Goal: Task Accomplishment & Management: Manage account settings

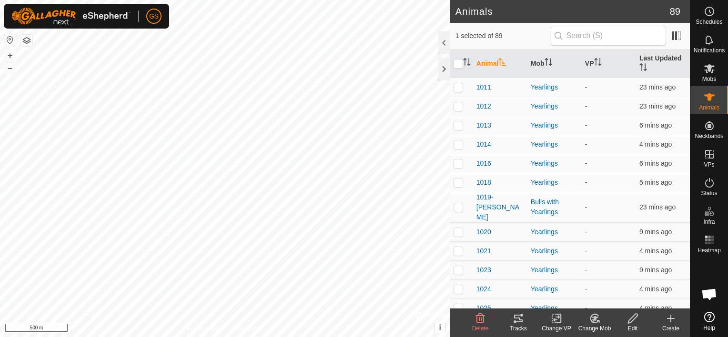
scroll to position [333, 0]
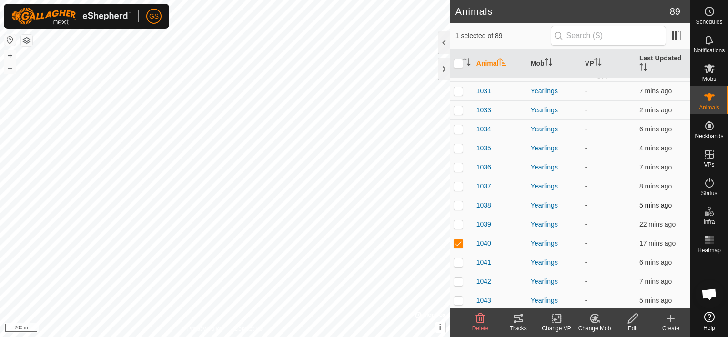
click at [463, 205] on div "Animals 89 1 selected of 89 Animal Mob VP Last Updated 1011 Yearlings - 15 mins…" at bounding box center [345, 168] width 690 height 337
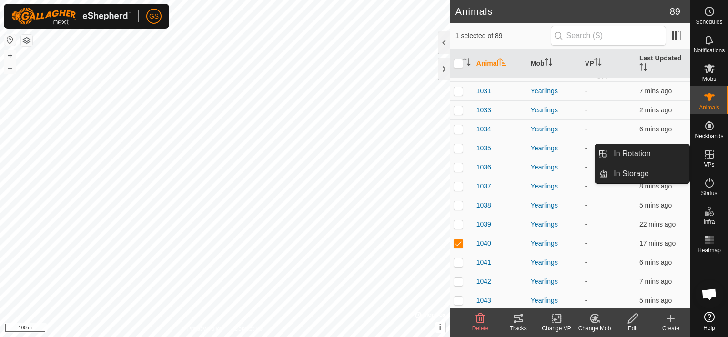
click at [705, 152] on icon at bounding box center [709, 154] width 9 height 9
click at [710, 156] on icon at bounding box center [708, 154] width 11 height 11
click at [676, 158] on link "In Rotation" at bounding box center [648, 153] width 81 height 19
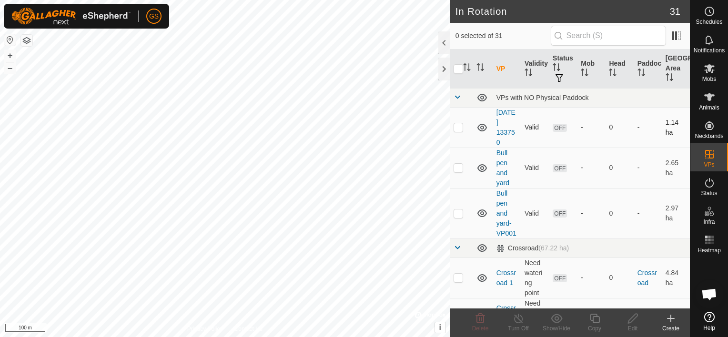
click at [459, 126] on p-checkbox at bounding box center [458, 127] width 10 height 8
click at [457, 127] on p-checkbox at bounding box center [458, 127] width 10 height 8
checkbox input "false"
checkbox input "true"
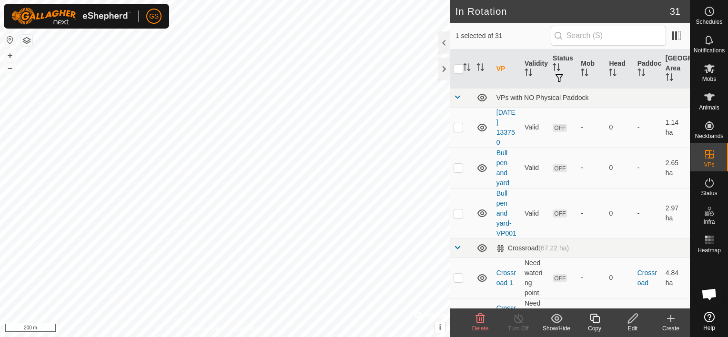
checkbox input "false"
checkbox input "true"
checkbox input "false"
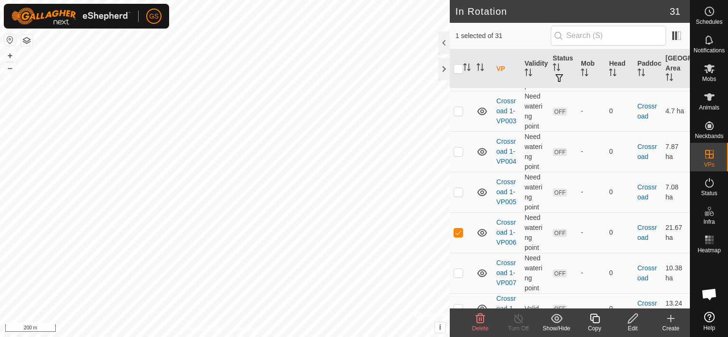
scroll to position [381, 0]
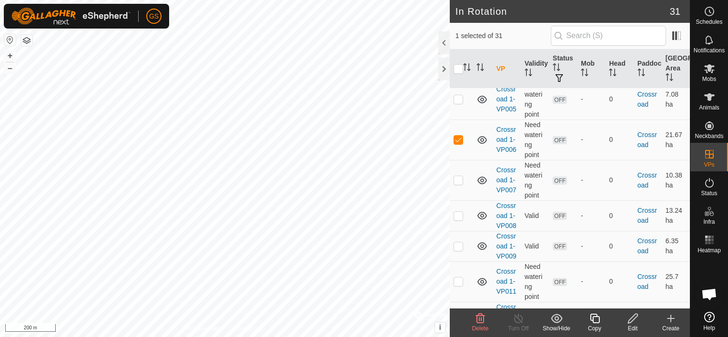
checkbox input "true"
checkbox input "false"
checkbox input "true"
click at [676, 323] on create-svg-icon at bounding box center [671, 318] width 38 height 11
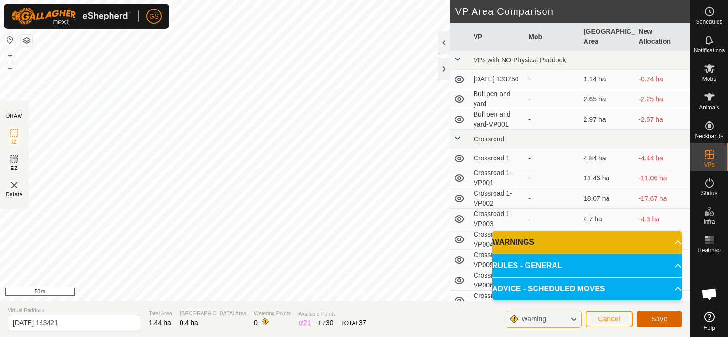
drag, startPoint x: 472, startPoint y: 274, endPoint x: 673, endPoint y: 321, distance: 205.9
click at [673, 321] on button "Save" at bounding box center [659, 319] width 46 height 17
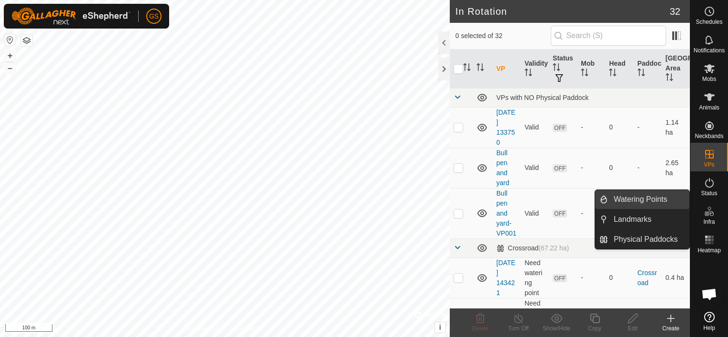
click at [653, 200] on link "Watering Points" at bounding box center [648, 199] width 81 height 19
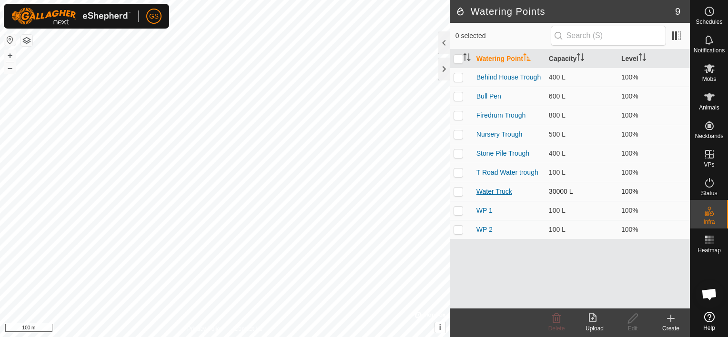
click at [488, 188] on link "Water Truck" at bounding box center [494, 192] width 36 height 8
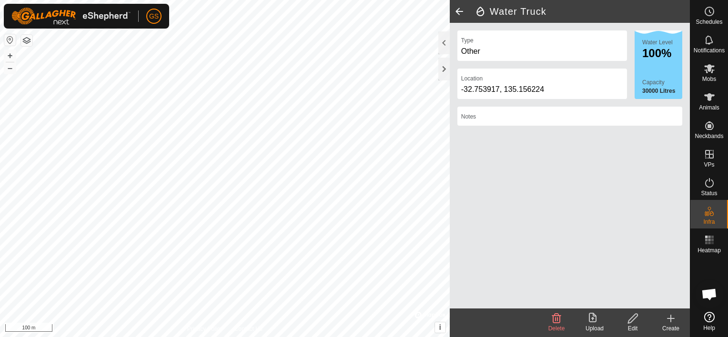
click at [632, 320] on icon at bounding box center [633, 318] width 12 height 11
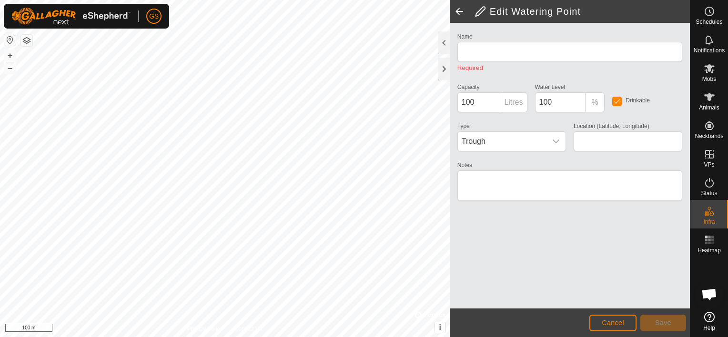
type input "Water Truck"
type input "30000"
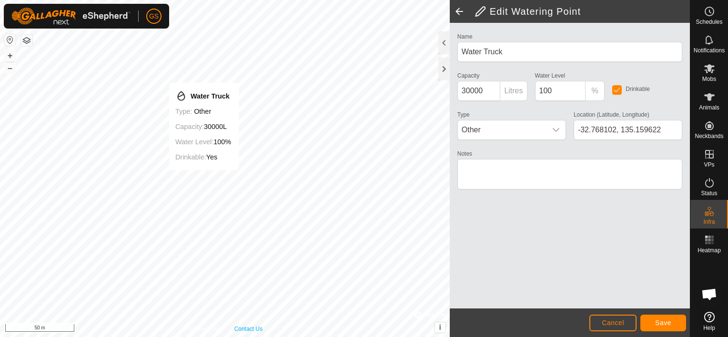
type input "-32.767585, 135.159223"
click at [663, 324] on span "Save" at bounding box center [663, 323] width 16 height 8
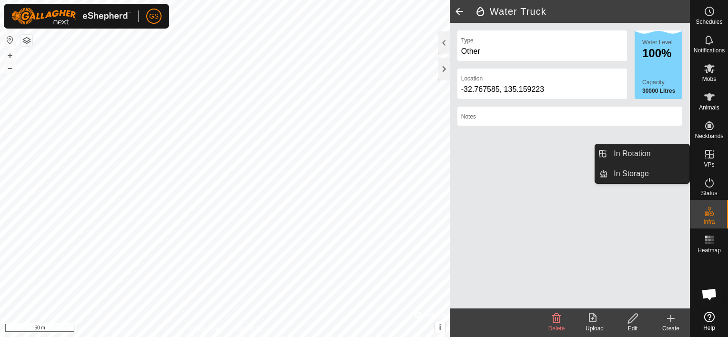
click at [709, 160] on icon at bounding box center [708, 154] width 11 height 11
click at [631, 150] on link "In Rotation" at bounding box center [648, 153] width 81 height 19
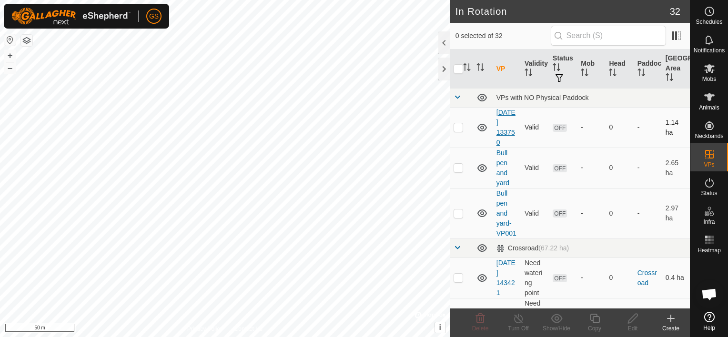
click at [506, 131] on link "2025-08-11 133750" at bounding box center [505, 128] width 19 height 38
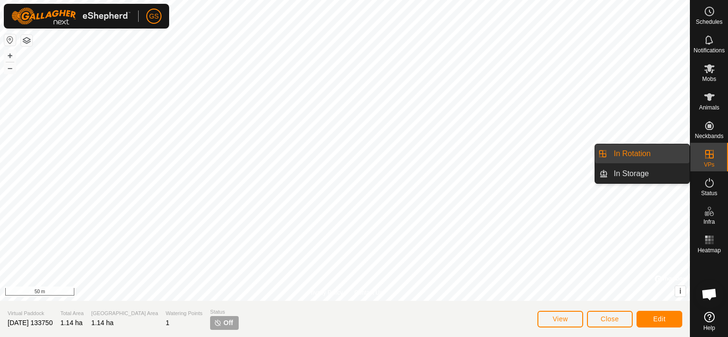
click at [638, 152] on link "In Rotation" at bounding box center [648, 153] width 81 height 19
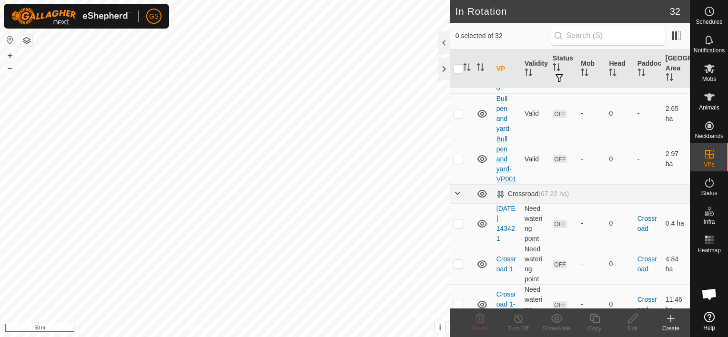
scroll to position [95, 0]
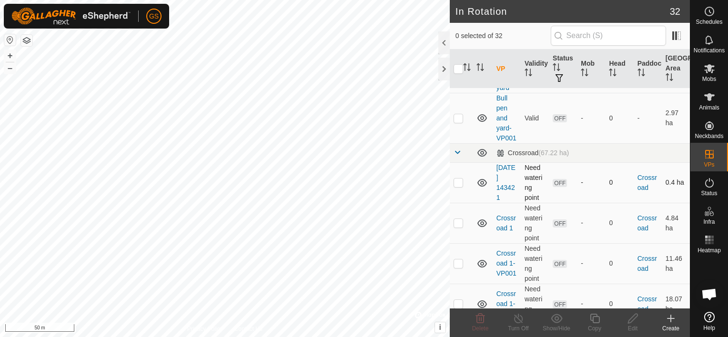
click at [501, 192] on td "[DATE] 143421" at bounding box center [506, 182] width 28 height 40
click at [505, 187] on link "[DATE] 143421" at bounding box center [505, 183] width 19 height 38
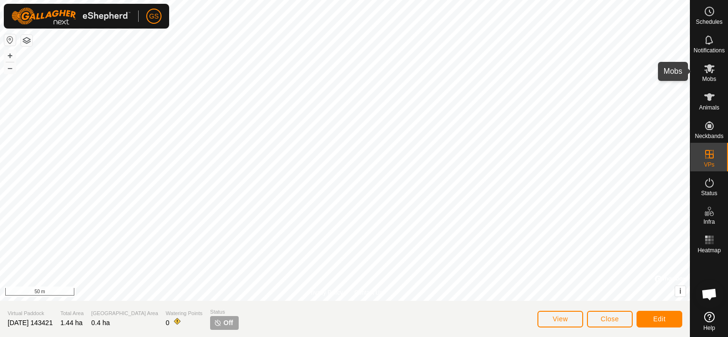
click at [704, 72] on icon at bounding box center [708, 68] width 11 height 11
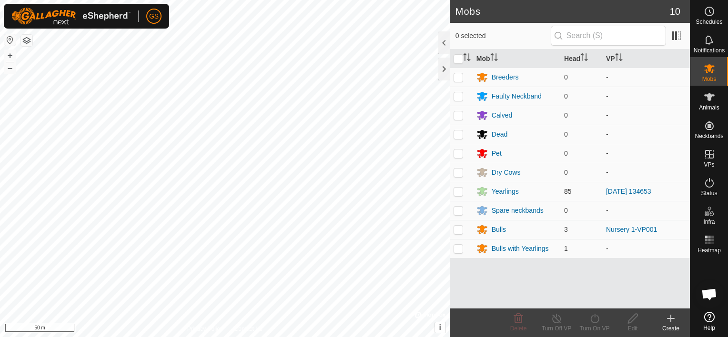
click at [458, 191] on p-checkbox at bounding box center [458, 192] width 10 height 8
checkbox input "true"
click at [598, 320] on icon at bounding box center [594, 319] width 9 height 10
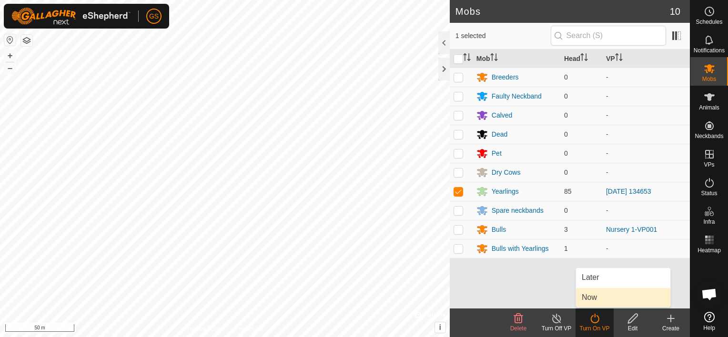
click at [608, 296] on link "Now" at bounding box center [623, 297] width 94 height 19
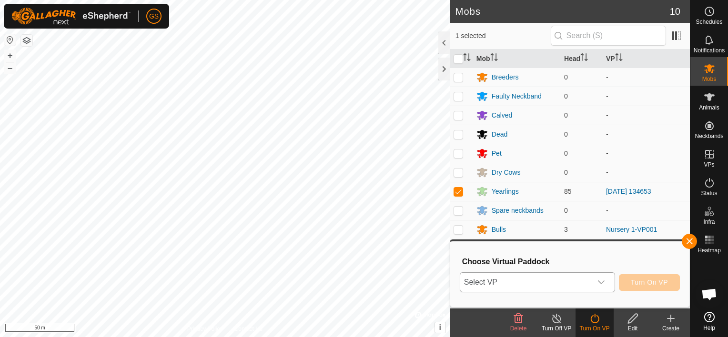
click at [609, 282] on div "dropdown trigger" at bounding box center [601, 282] width 19 height 19
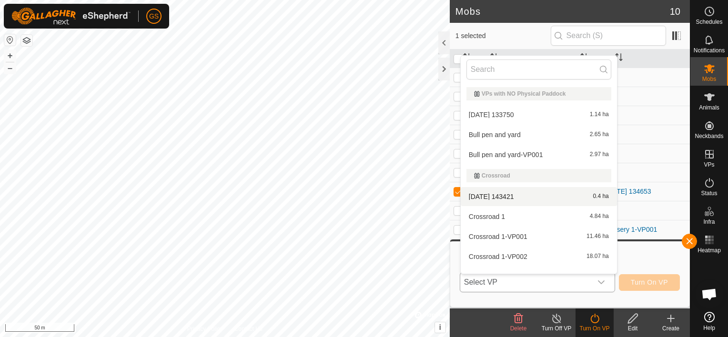
click at [521, 192] on li "2025-09-19 143421 0.4 ha" at bounding box center [539, 196] width 156 height 19
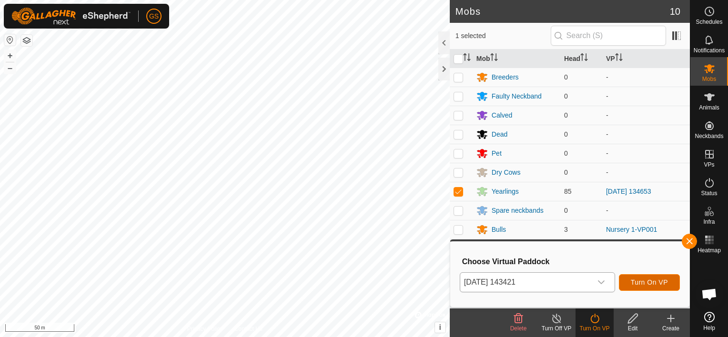
click at [644, 281] on span "Turn On VP" at bounding box center [649, 283] width 37 height 8
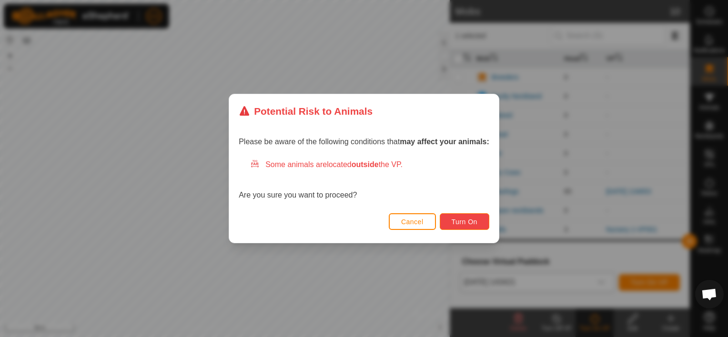
click at [465, 214] on button "Turn On" at bounding box center [465, 221] width 50 height 17
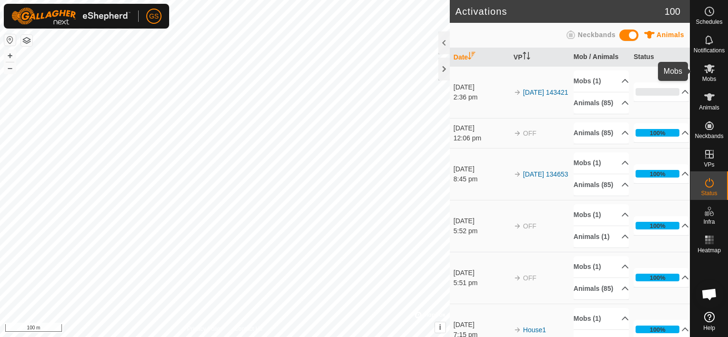
click at [706, 70] on icon at bounding box center [709, 68] width 10 height 9
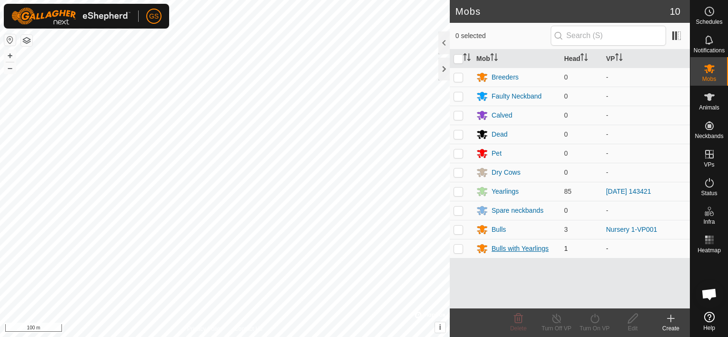
click at [503, 246] on div "Bulls with Yearlings" at bounding box center [520, 249] width 57 height 10
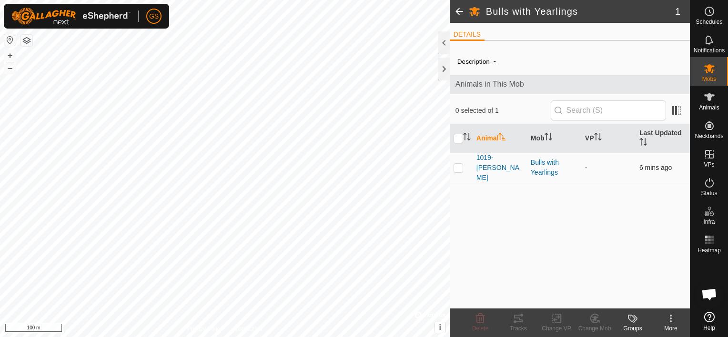
click at [459, 164] on p-checkbox at bounding box center [458, 168] width 10 height 8
checkbox input "true"
click at [554, 319] on icon at bounding box center [556, 319] width 7 height 6
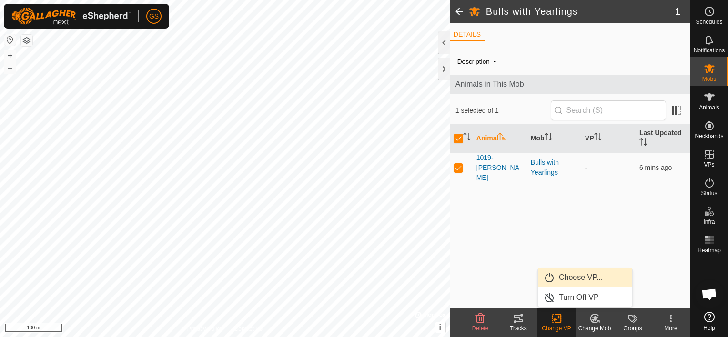
click at [573, 285] on link "Choose VP..." at bounding box center [585, 277] width 94 height 19
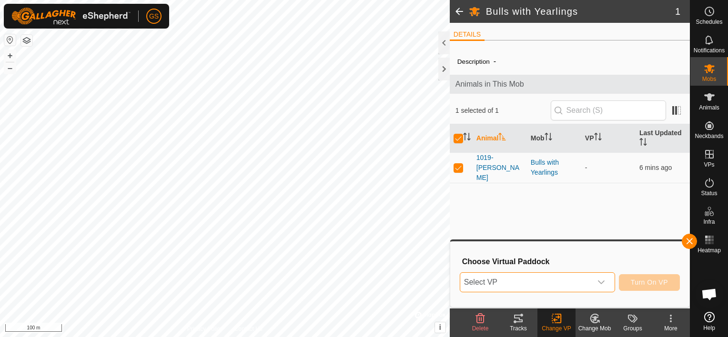
click at [573, 285] on span "Select VP" at bounding box center [525, 282] width 131 height 19
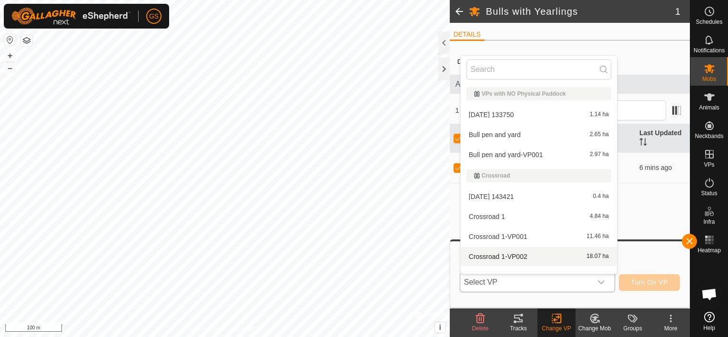
scroll to position [12, 0]
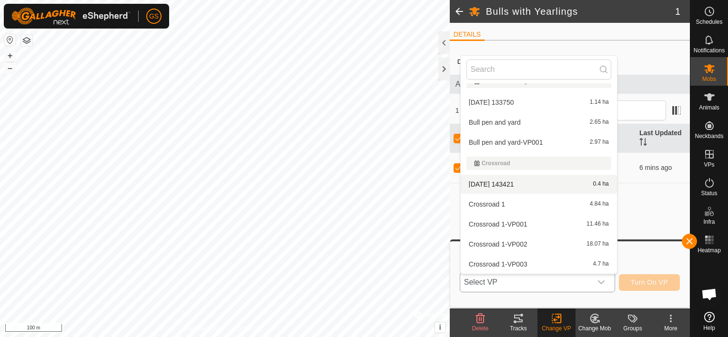
click at [534, 184] on li "2025-09-19 143421 0.4 ha" at bounding box center [539, 184] width 156 height 19
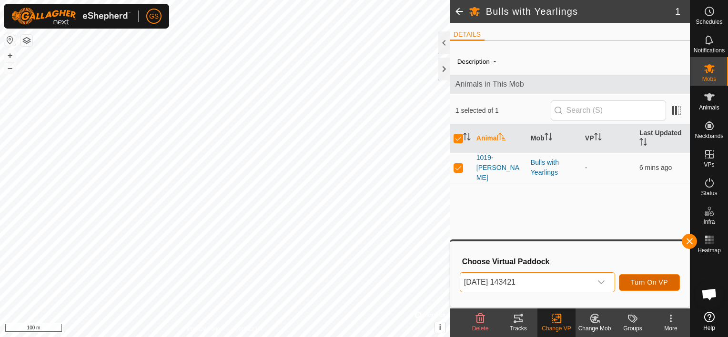
click at [640, 283] on span "Turn On VP" at bounding box center [649, 283] width 37 height 8
